Goal: Task Accomplishment & Management: Complete application form

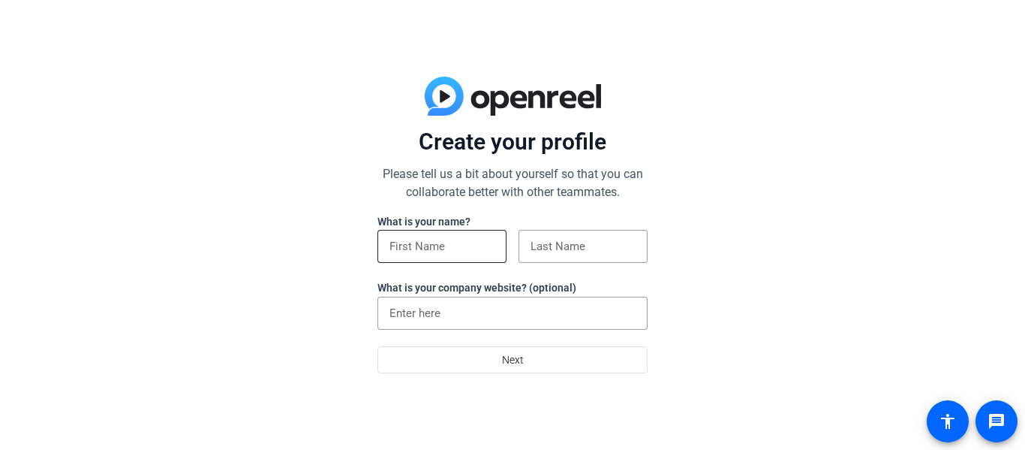
click at [474, 252] on input at bounding box center [441, 246] width 105 height 18
type input "[PERSON_NAME]"
click at [546, 251] on input at bounding box center [583, 246] width 105 height 18
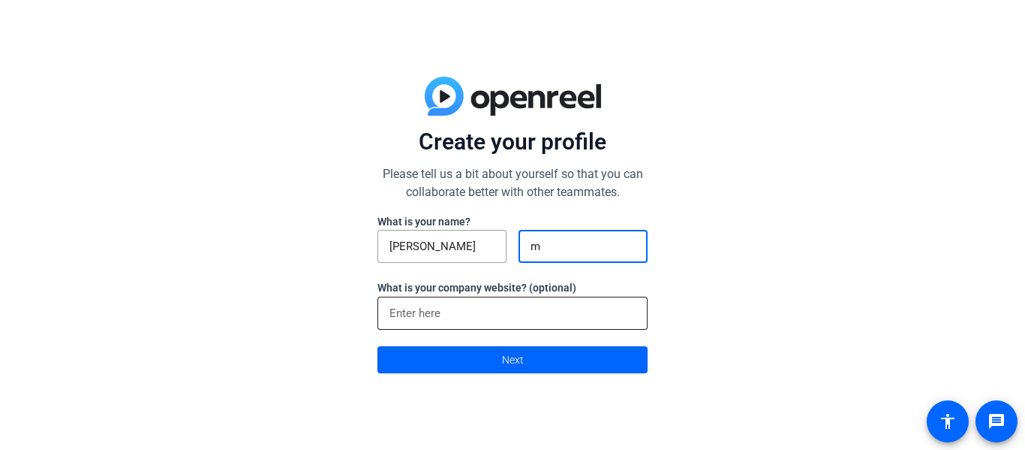
type input "m"
click at [522, 307] on input at bounding box center [512, 313] width 246 height 18
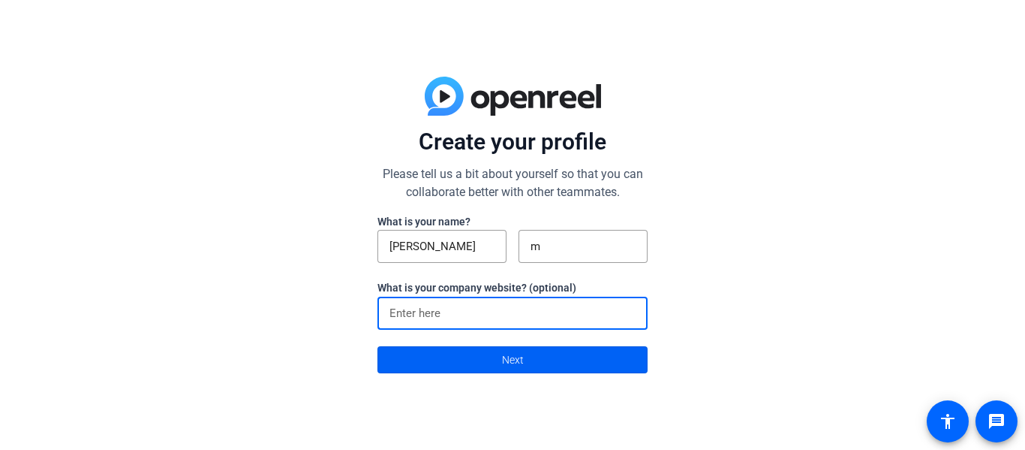
click at [536, 360] on span at bounding box center [512, 359] width 269 height 36
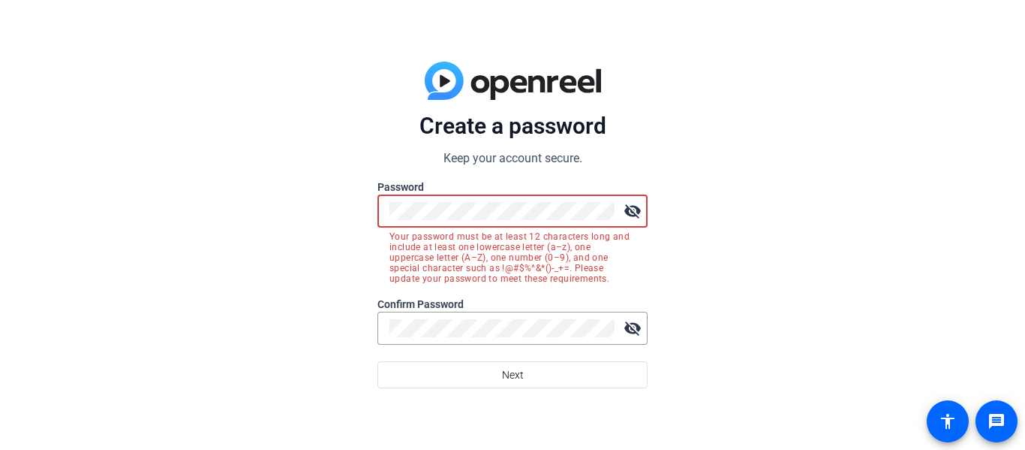
click at [745, 280] on div "Create a password Keep your account secure. Password visibility_off Your passwo…" at bounding box center [512, 225] width 1025 height 450
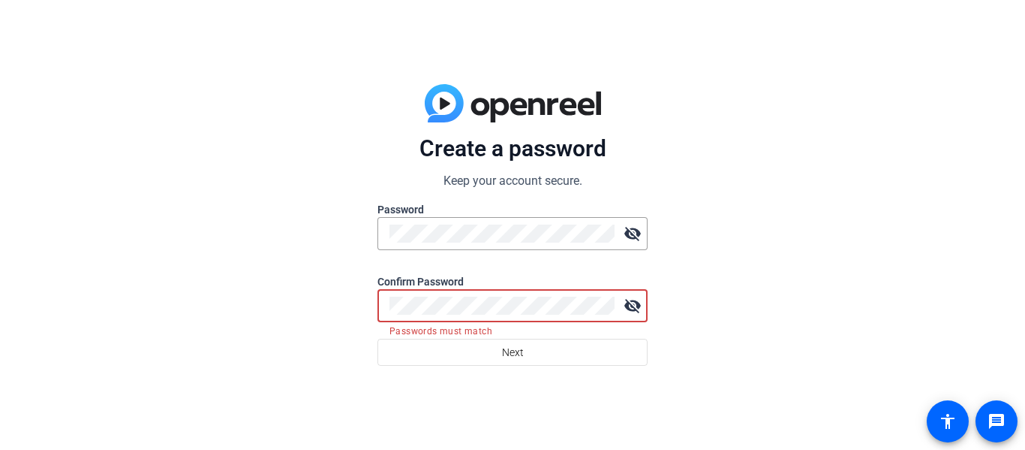
click at [660, 332] on div "Create a password Keep your account secure. Password visibility_off Confirm Pas…" at bounding box center [512, 225] width 1025 height 450
click at [640, 229] on mat-icon "visibility_off" at bounding box center [633, 233] width 30 height 30
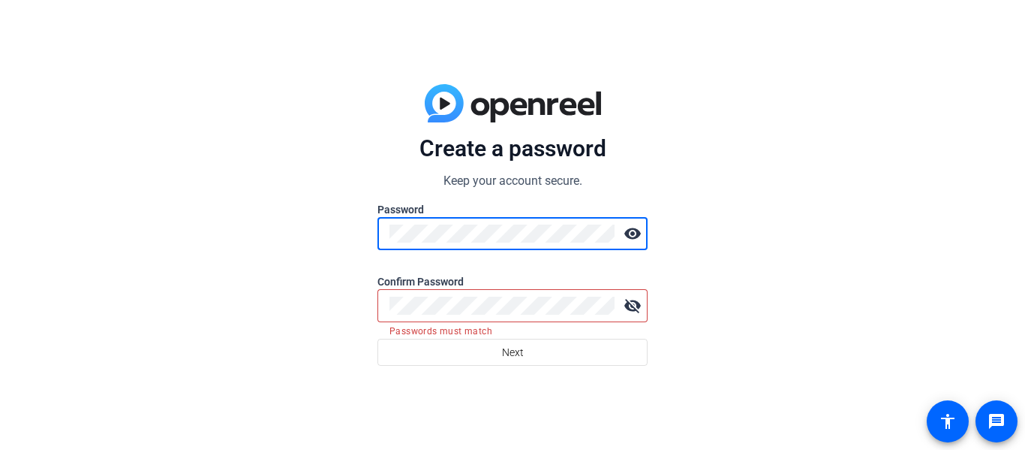
click at [635, 226] on mat-icon "visibility" at bounding box center [633, 233] width 30 height 30
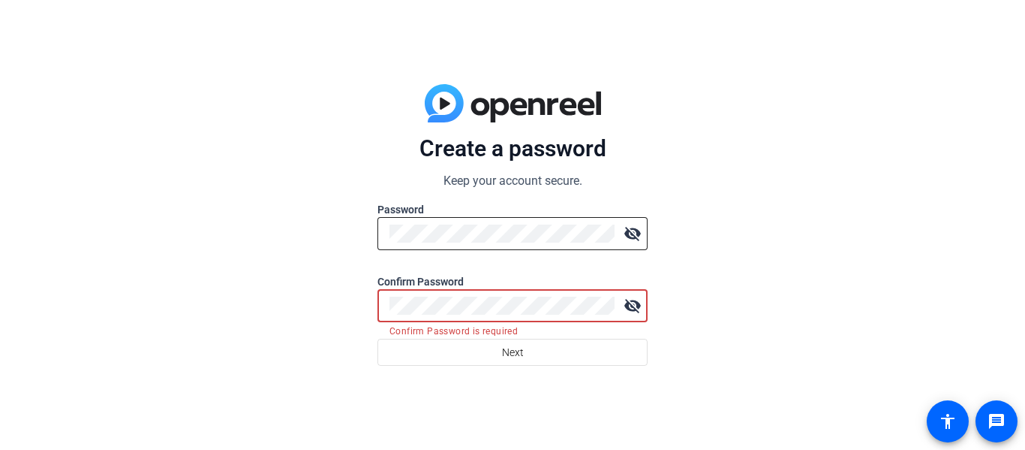
click at [633, 237] on mat-icon "visibility_off" at bounding box center [633, 233] width 30 height 30
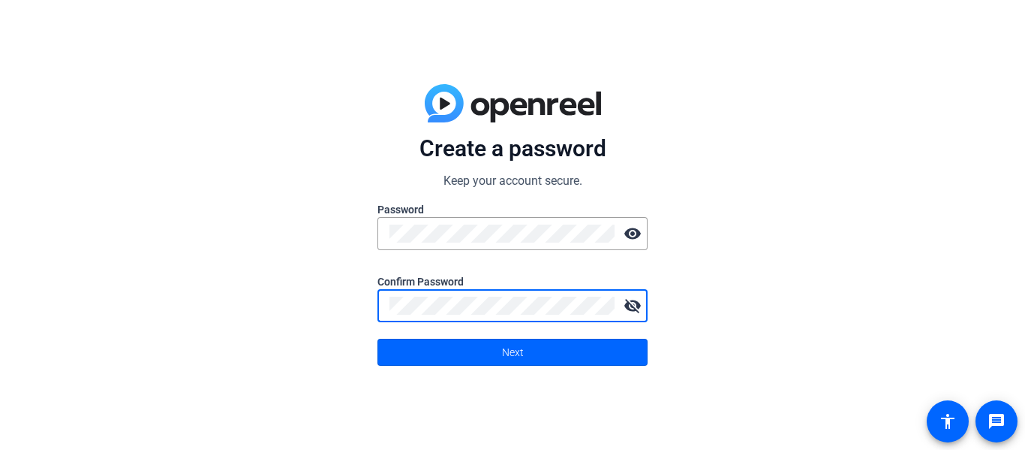
click button "Next" at bounding box center [512, 351] width 270 height 27
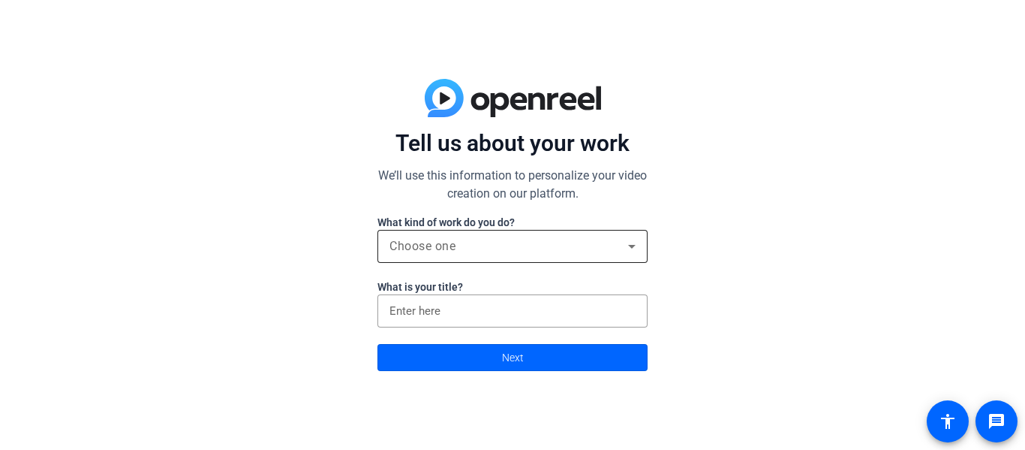
click at [633, 242] on icon at bounding box center [632, 246] width 18 height 18
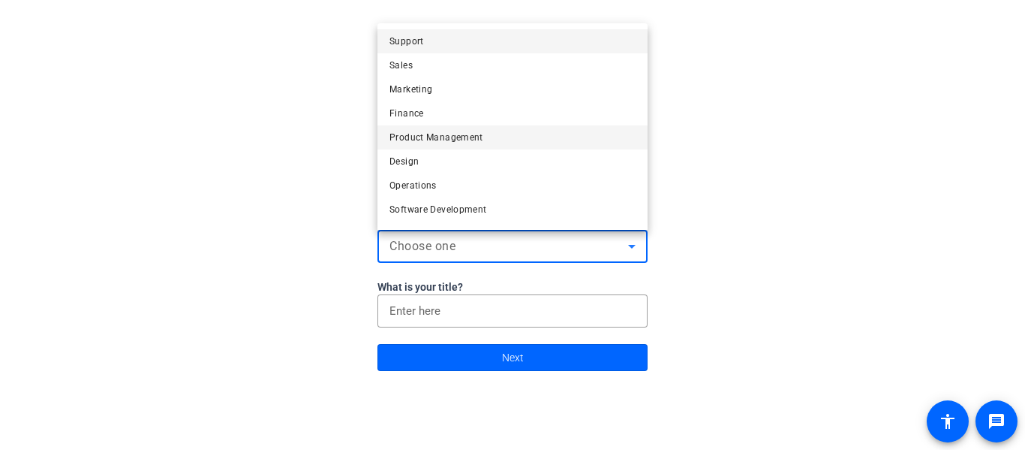
click at [501, 134] on mat-option "Product Management" at bounding box center [512, 137] width 270 height 24
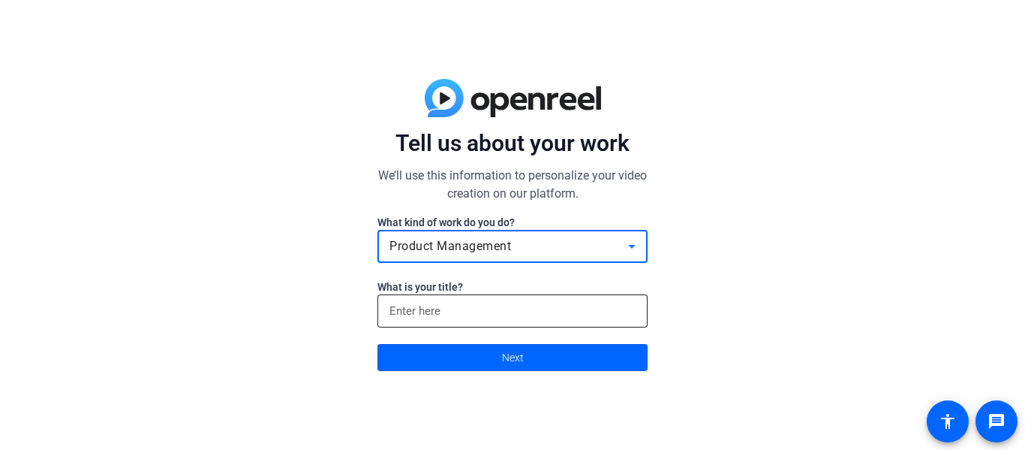
click at [490, 308] on input at bounding box center [512, 311] width 246 height 18
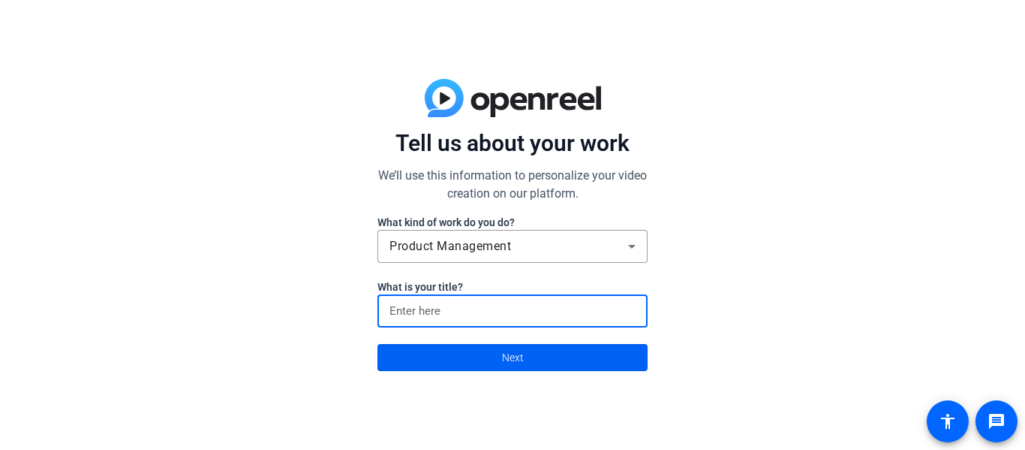
click at [489, 369] on span at bounding box center [512, 357] width 269 height 36
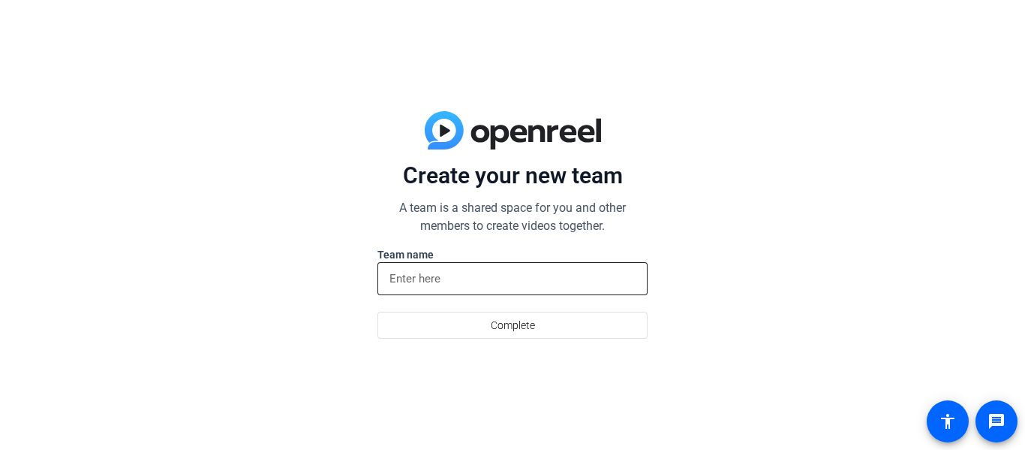
click at [460, 273] on input at bounding box center [512, 278] width 246 height 18
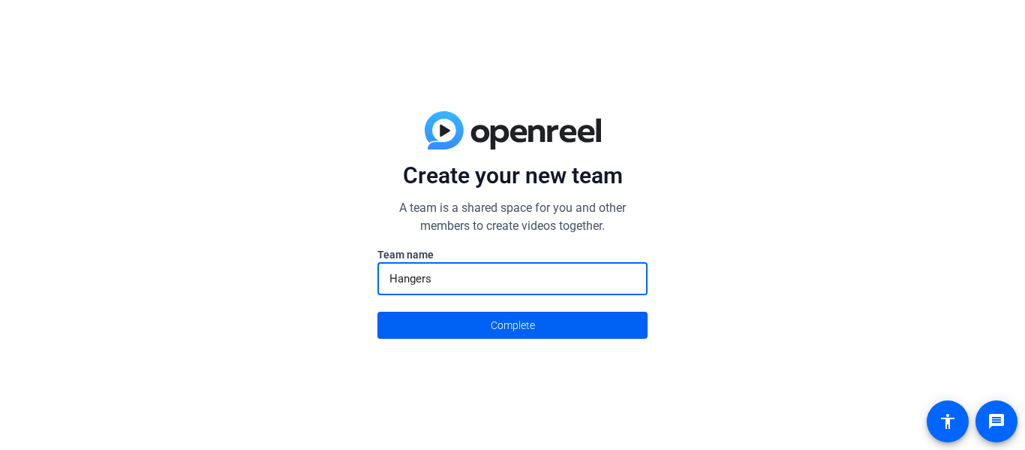
type input "Hangers"
click at [497, 321] on span "Complete" at bounding box center [513, 325] width 44 height 29
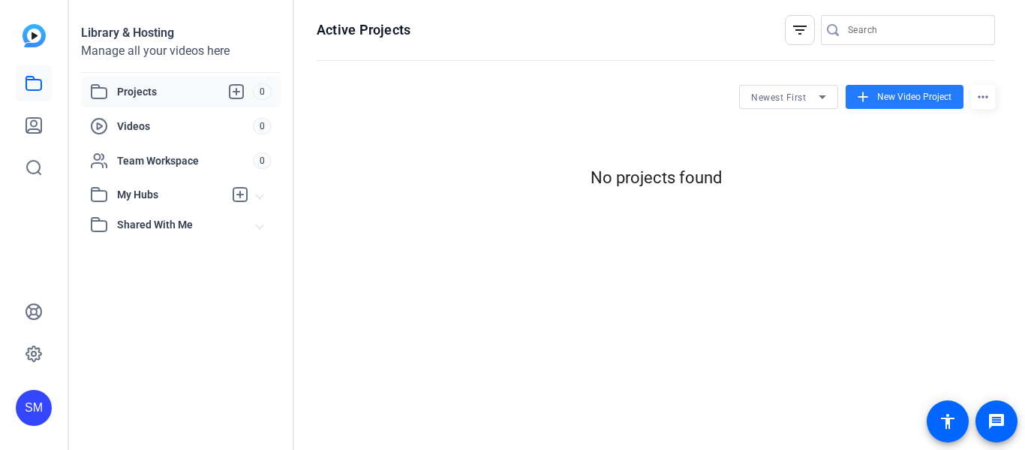
click at [903, 95] on span "New Video Project" at bounding box center [914, 97] width 74 height 14
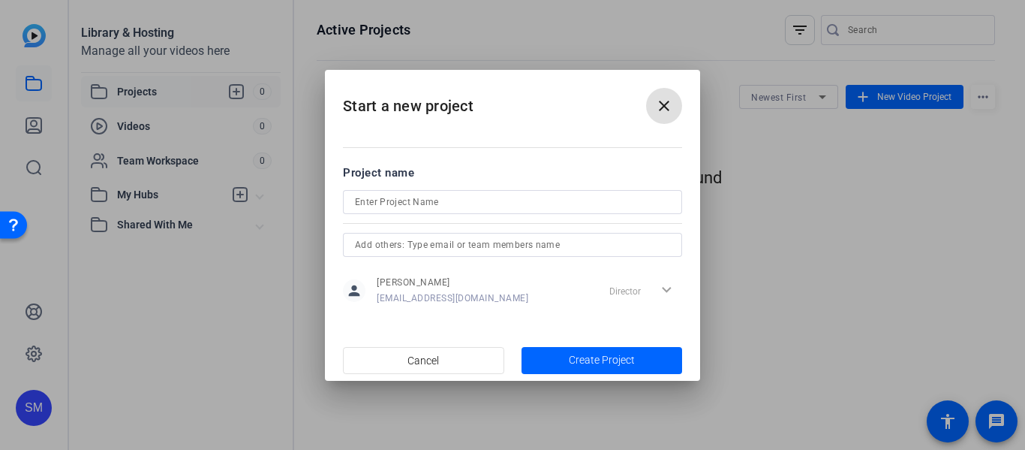
click at [534, 209] on input at bounding box center [512, 202] width 315 height 18
type input "ai demo"
click at [614, 328] on mat-dialog-content "Project name ai demo person [PERSON_NAME] [EMAIL_ADDRESS][DOMAIN_NAME] Director…" at bounding box center [512, 235] width 375 height 209
click at [630, 358] on span "Create Project" at bounding box center [602, 360] width 66 height 16
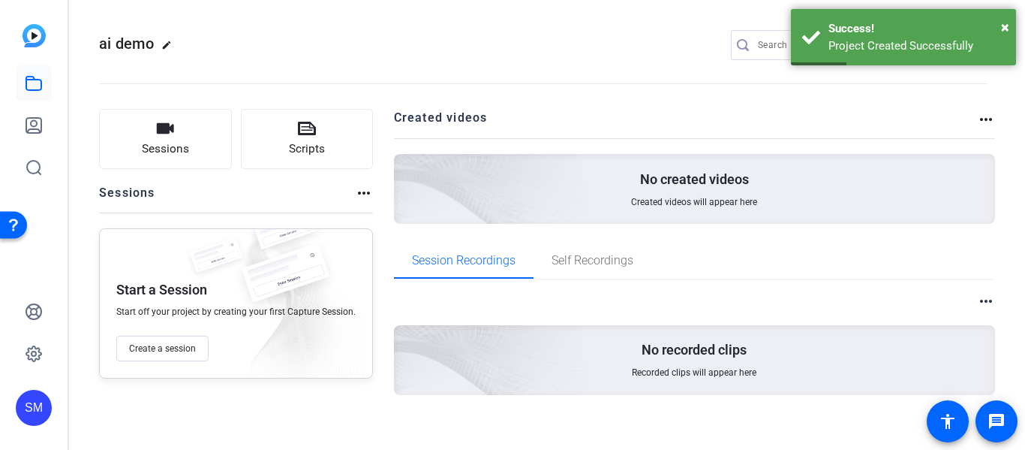
click at [588, 189] on div "No created videos Created videos will appear here" at bounding box center [695, 189] width 602 height 70
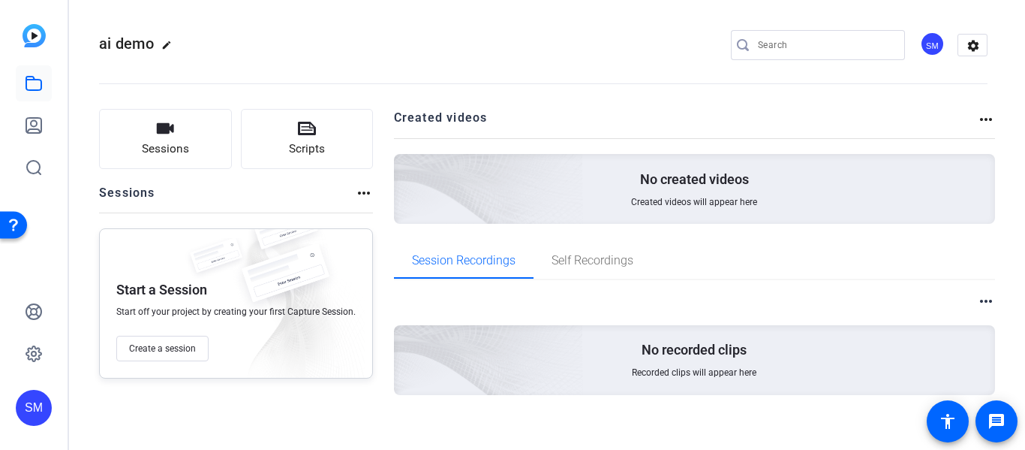
scroll to position [12, 0]
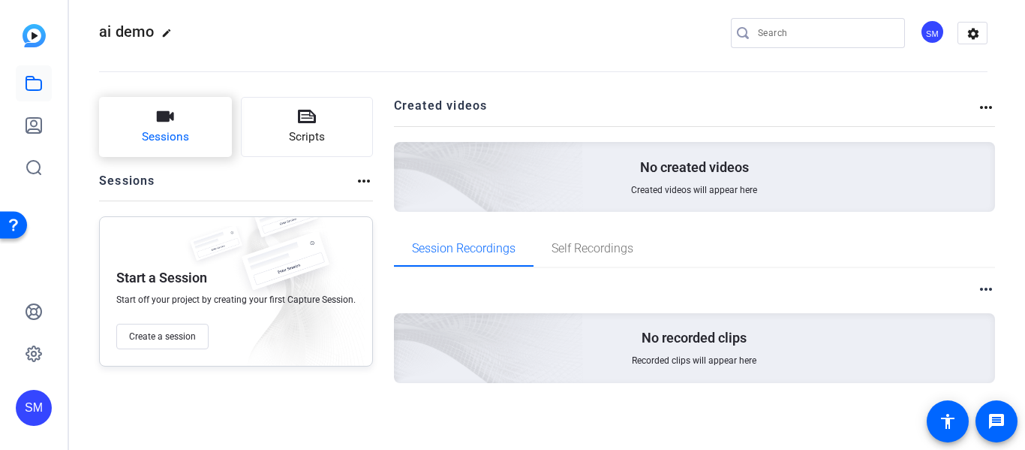
click at [152, 123] on button "Sessions" at bounding box center [165, 127] width 133 height 60
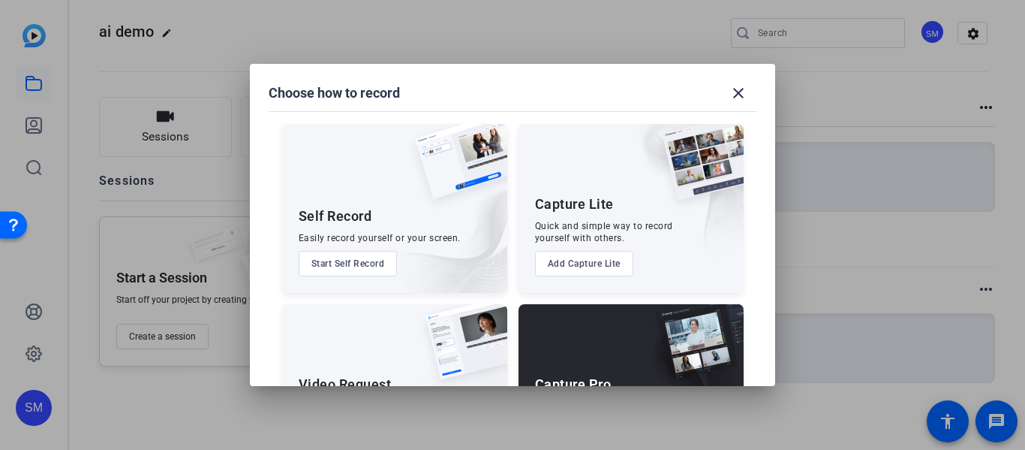
scroll to position [102, 0]
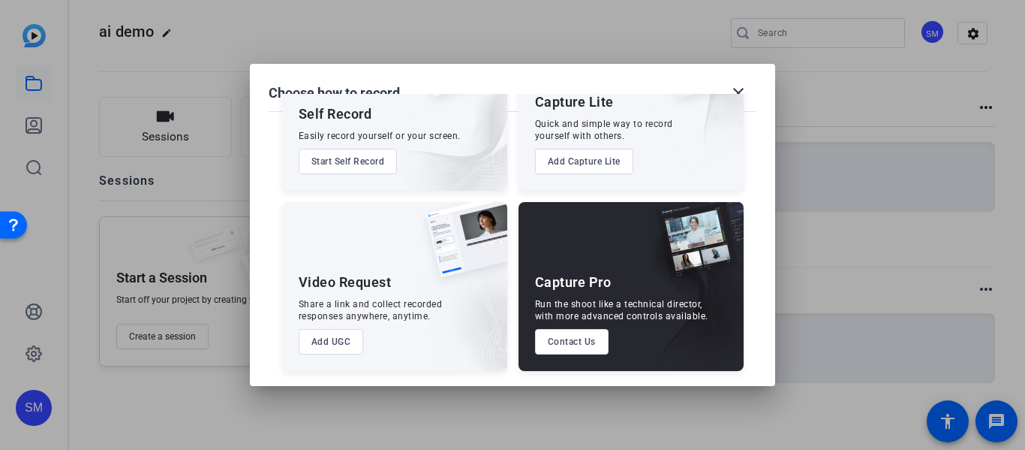
click at [738, 101] on img at bounding box center [697, 68] width 93 height 92
